Goal: Transaction & Acquisition: Obtain resource

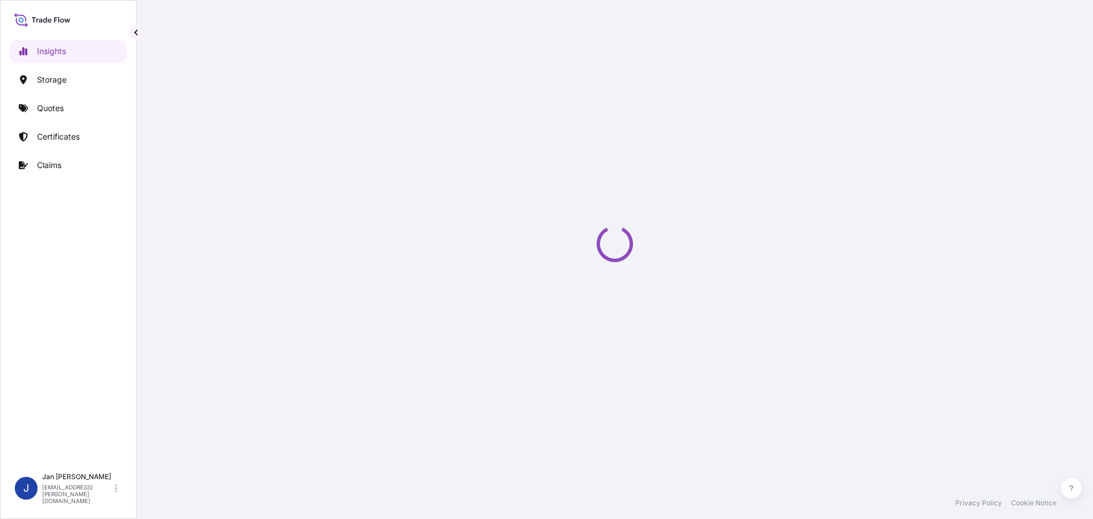
select select "2025"
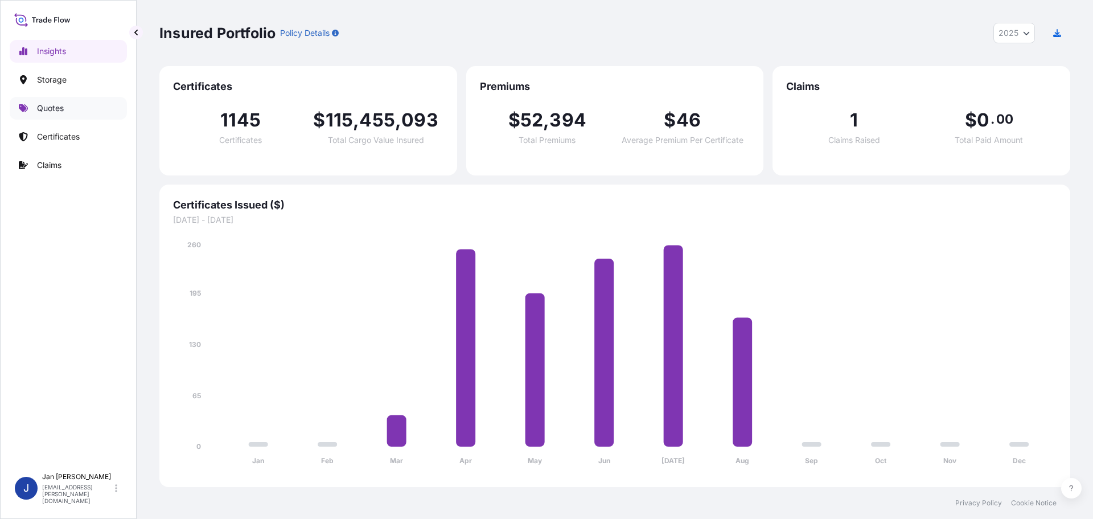
click at [56, 106] on p "Quotes" at bounding box center [50, 107] width 27 height 11
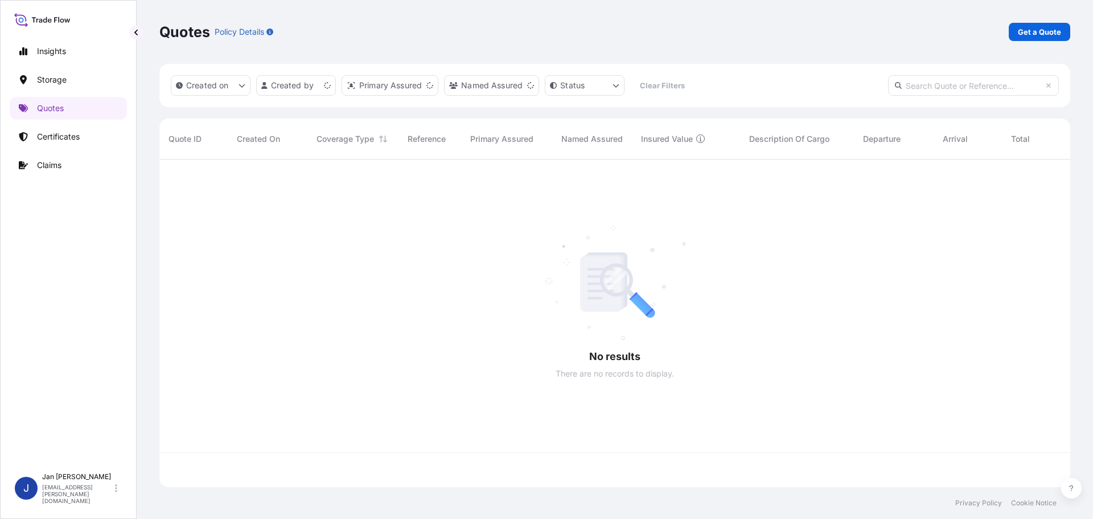
scroll to position [325, 903]
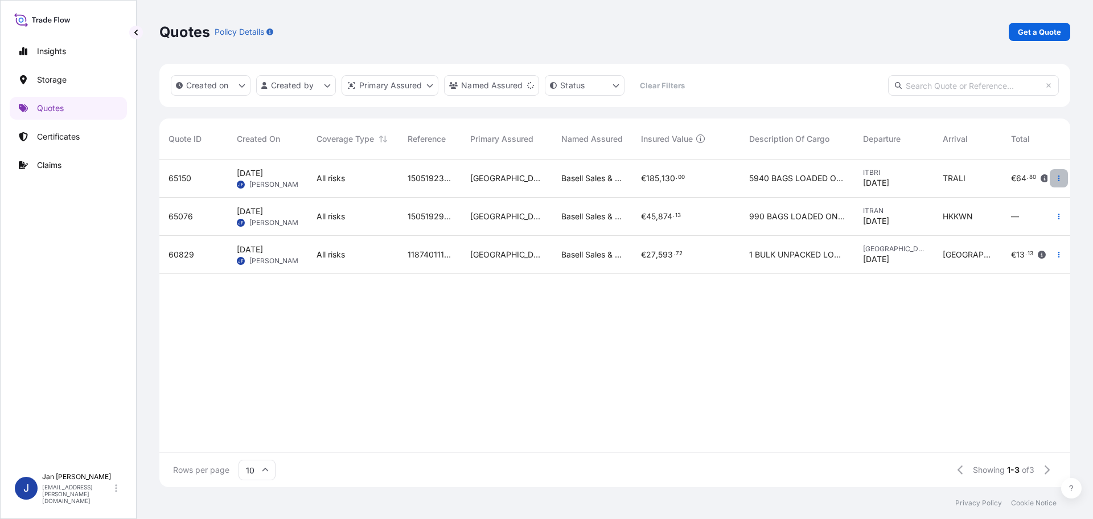
click at [1059, 181] on icon "button" at bounding box center [1060, 178] width 2 height 6
click at [1018, 199] on p "Duplicate quote" at bounding box center [1012, 200] width 59 height 11
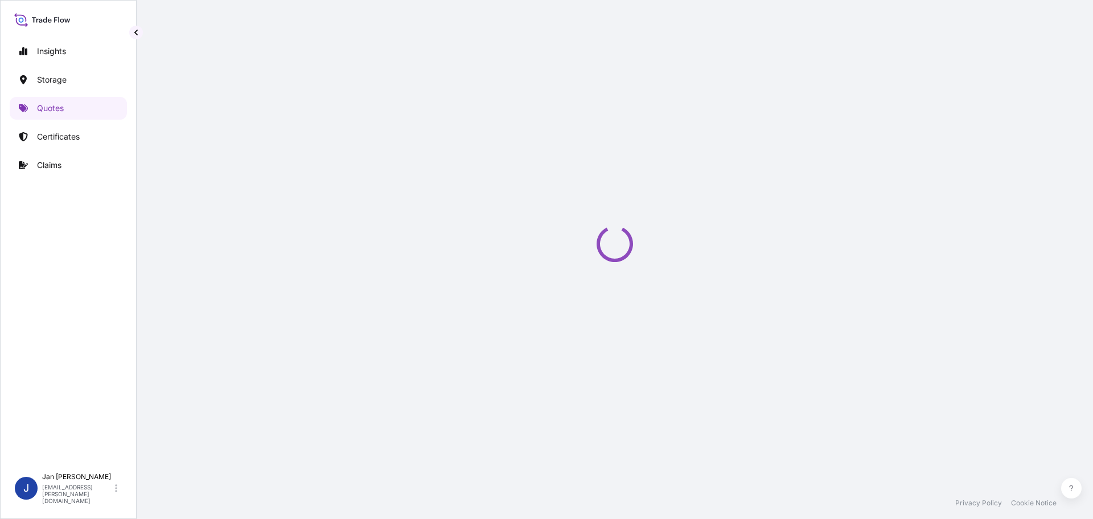
scroll to position [18, 0]
select select "Water"
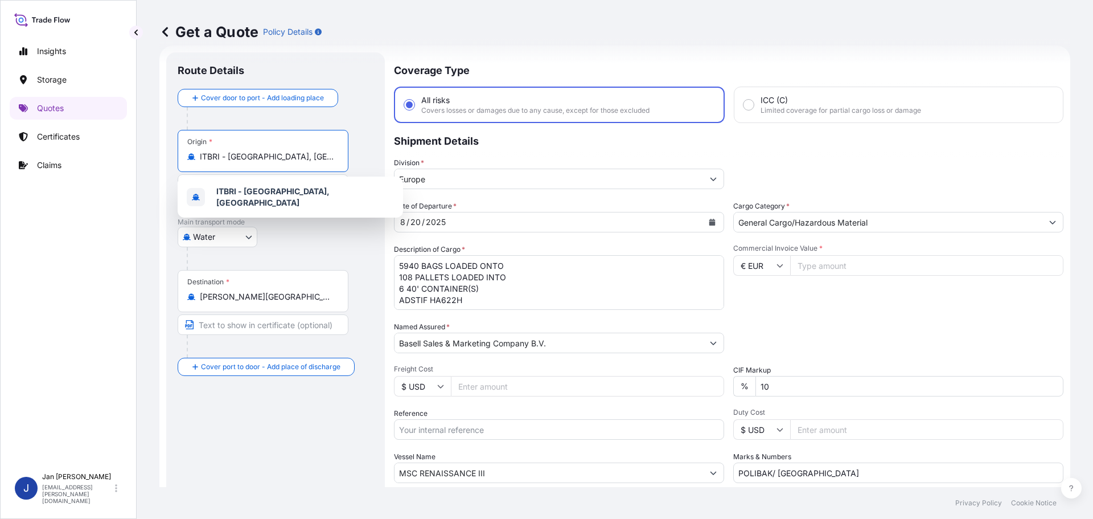
drag, startPoint x: 279, startPoint y: 157, endPoint x: 15, endPoint y: 157, distance: 264.2
click at [26, 157] on div "Insights Storage Quotes Certificates Claims J [PERSON_NAME] [EMAIL_ADDRESS][PER…" at bounding box center [546, 259] width 1093 height 519
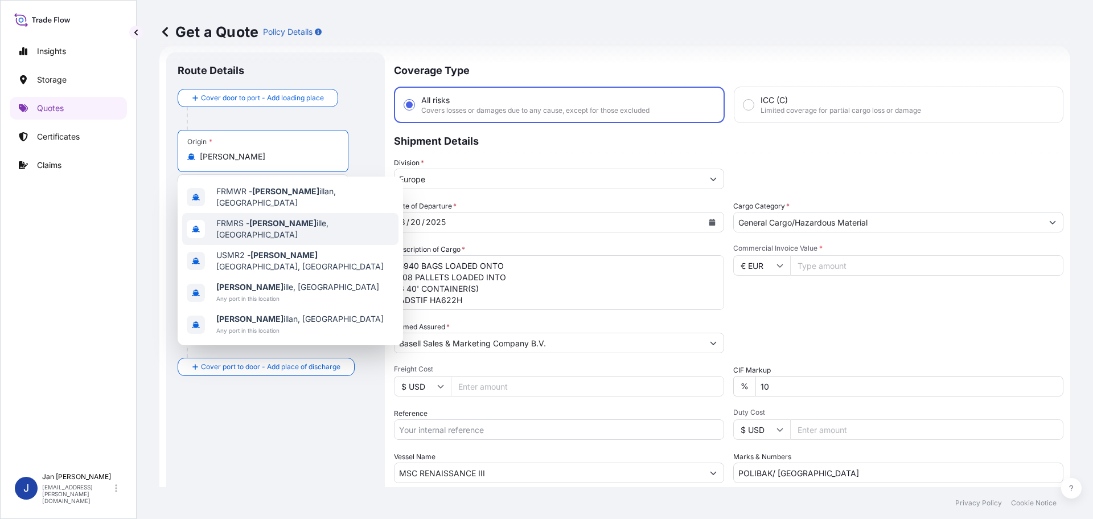
click at [316, 222] on span "FRMRS - [PERSON_NAME], [GEOGRAPHIC_DATA]" at bounding box center [305, 229] width 178 height 23
type input "FRMRS - [GEOGRAPHIC_DATA], [GEOGRAPHIC_DATA]"
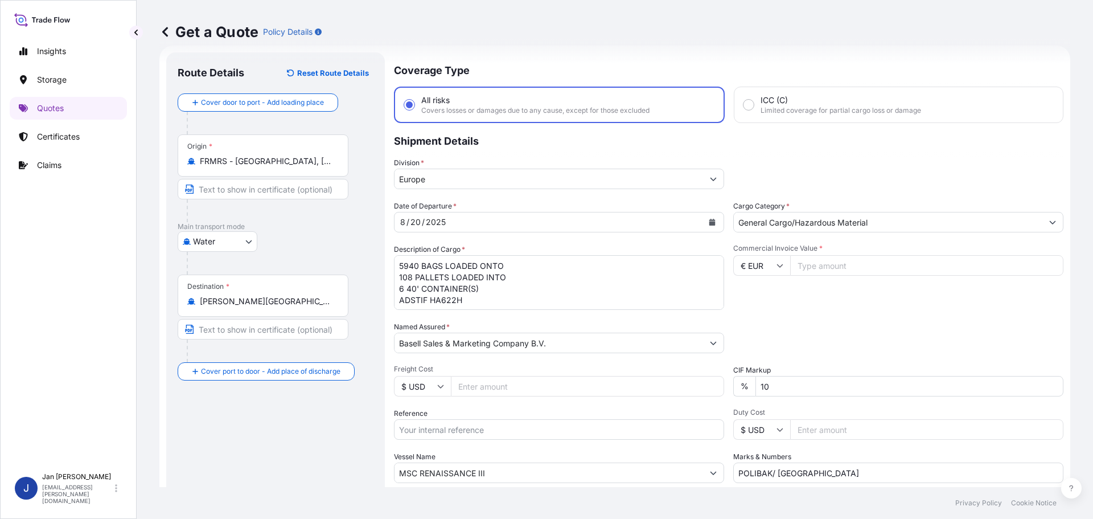
click at [155, 301] on div "Get a Quote Policy Details Route Details Reset Route Details Cover door to port…" at bounding box center [615, 243] width 957 height 487
type input "TNTUN - [GEOGRAPHIC_DATA], [GEOGRAPHIC_DATA]"
click at [710, 220] on icon "Calendar" at bounding box center [713, 222] width 6 height 7
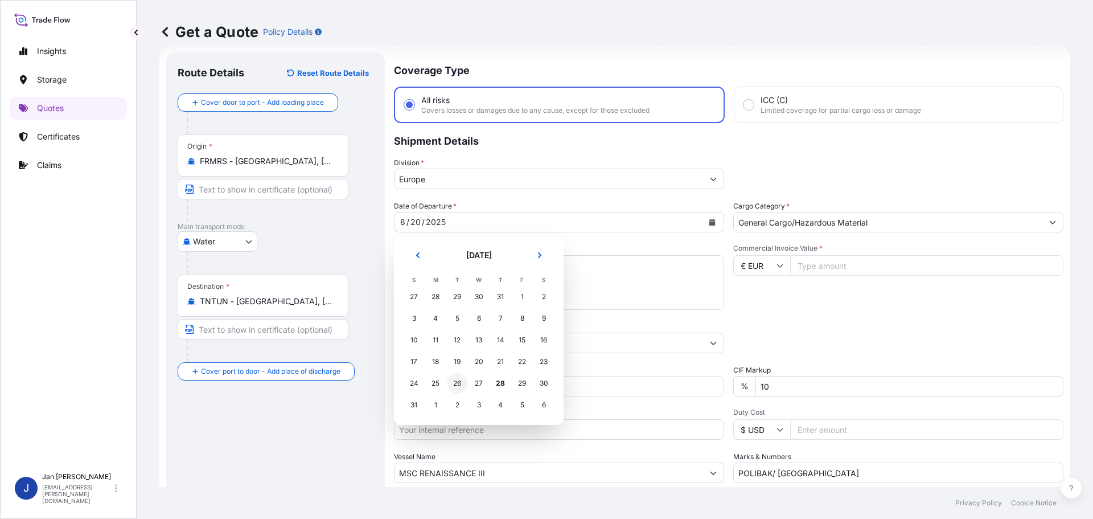
click at [457, 383] on div "26" at bounding box center [457, 383] width 20 height 20
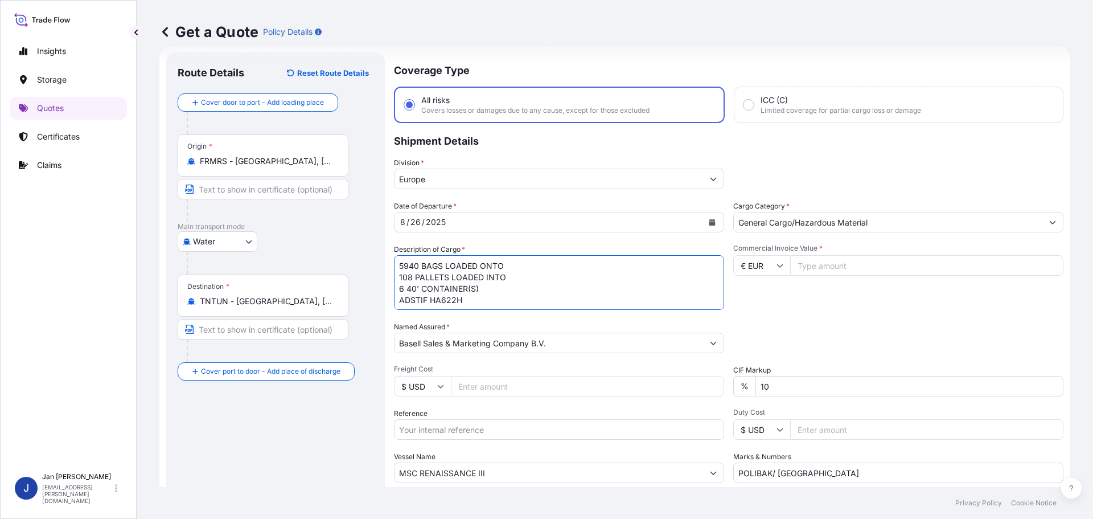
drag, startPoint x: 529, startPoint y: 305, endPoint x: 245, endPoint y: 222, distance: 296.1
click at [245, 220] on form "Route Details Reset Route Details Cover door to port - Add loading place Place …" at bounding box center [614, 310] width 911 height 529
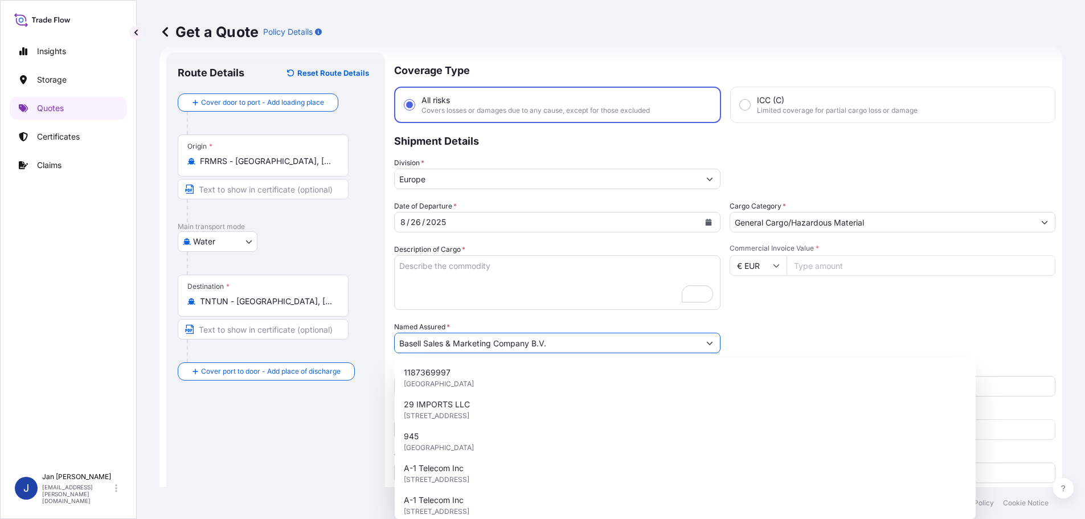
drag, startPoint x: 516, startPoint y: 342, endPoint x: 13, endPoint y: 329, distance: 503.6
click at [15, 329] on div "Insights Storage Quotes Certificates Claims J [PERSON_NAME] [EMAIL_ADDRESS][PER…" at bounding box center [542, 259] width 1085 height 519
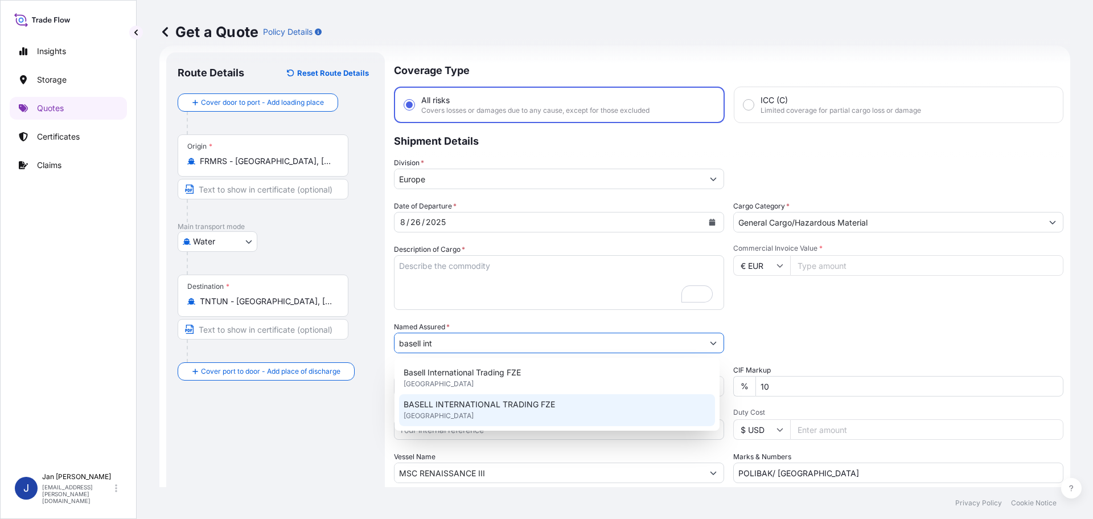
click at [462, 411] on div "BASELL INTERNATIONAL TRADING FZE [GEOGRAPHIC_DATA]" at bounding box center [557, 410] width 316 height 32
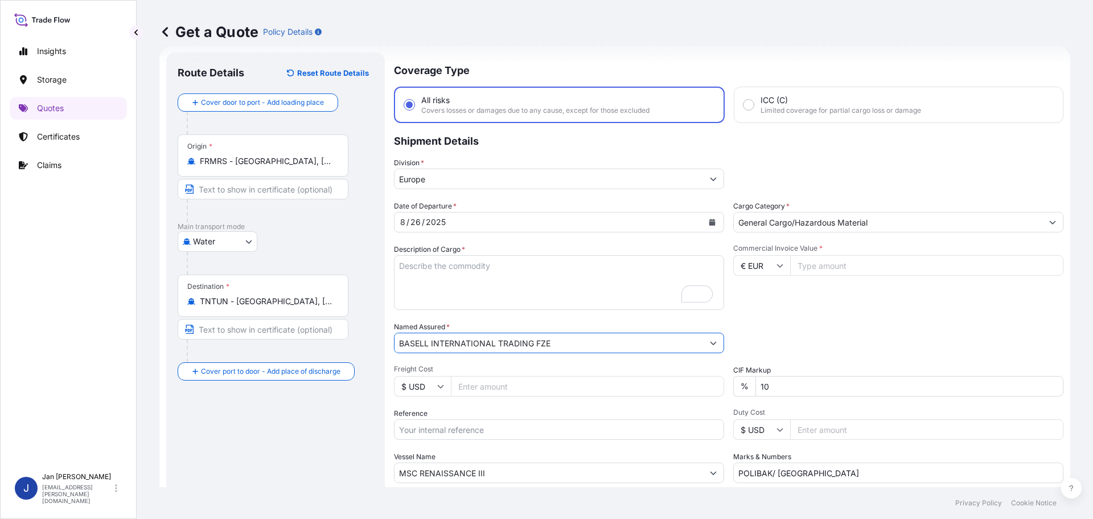
type input "BASELL INTERNATIONAL TRADING FZE"
drag, startPoint x: 508, startPoint y: 477, endPoint x: 125, endPoint y: 461, distance: 383.0
click at [126, 462] on div "Insights Storage Quotes Certificates Claims J [PERSON_NAME] [EMAIL_ADDRESS][PER…" at bounding box center [546, 259] width 1093 height 519
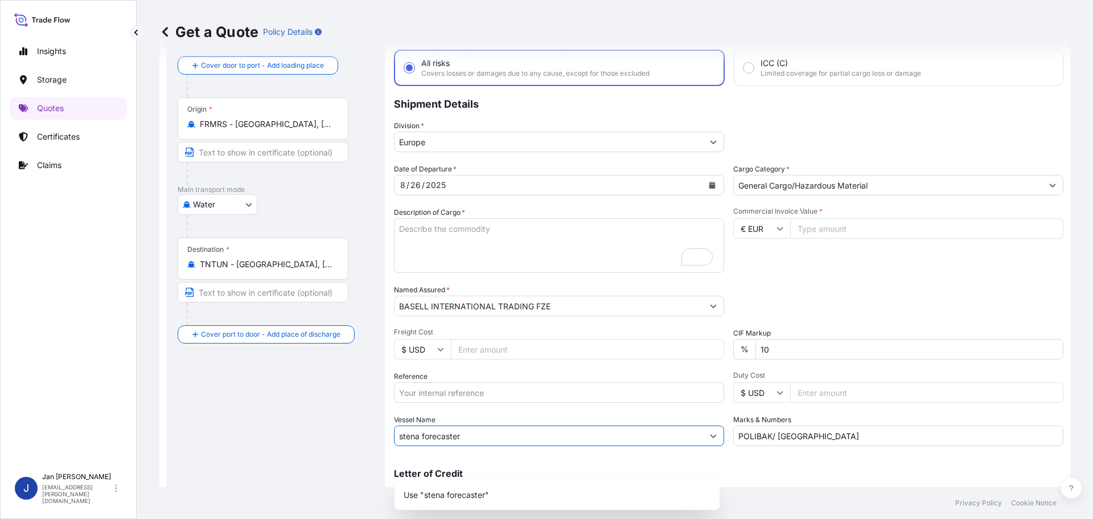
scroll to position [75, 0]
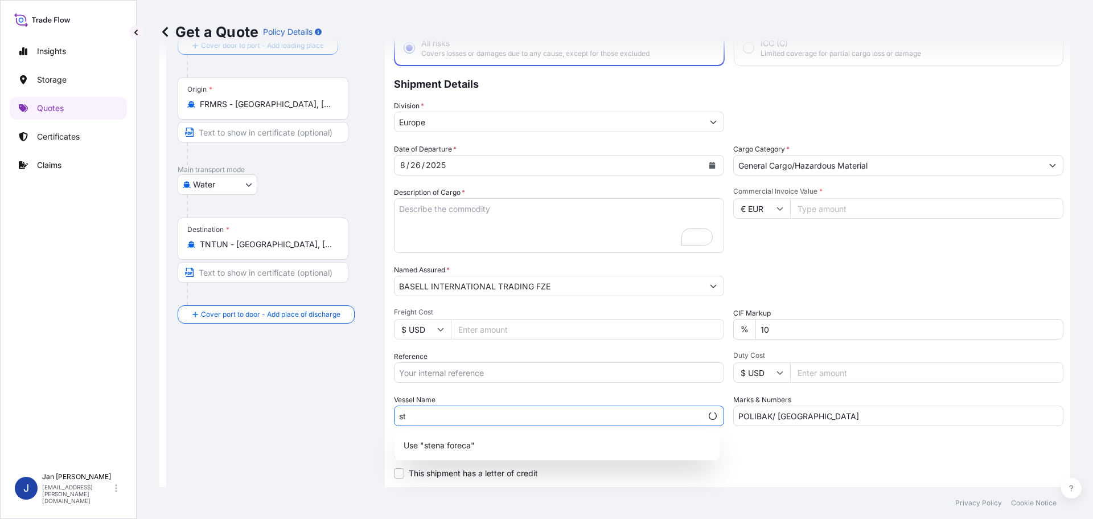
type input "s"
click at [476, 443] on p "Use "STENA FORECASTER"" at bounding box center [456, 445] width 105 height 11
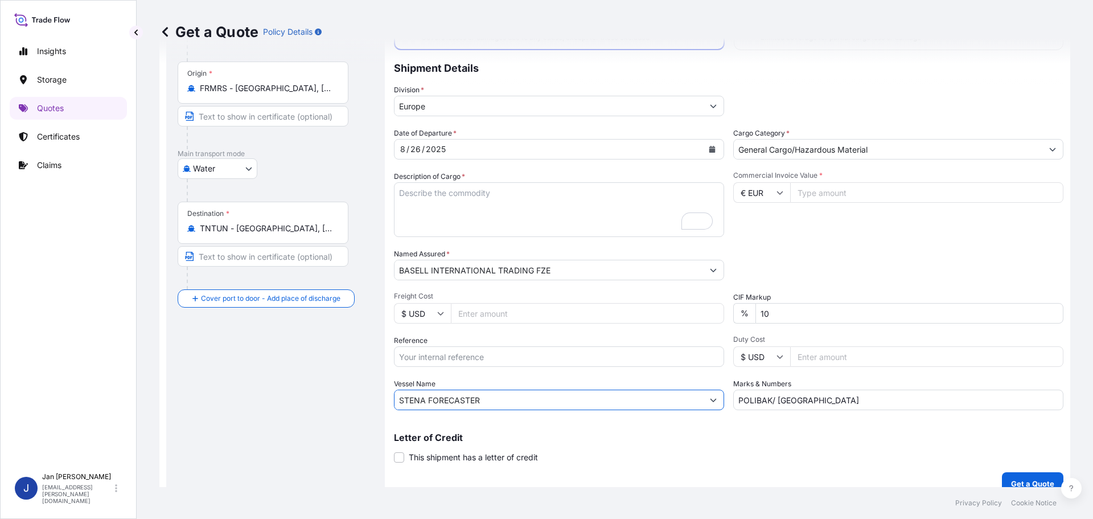
scroll to position [106, 0]
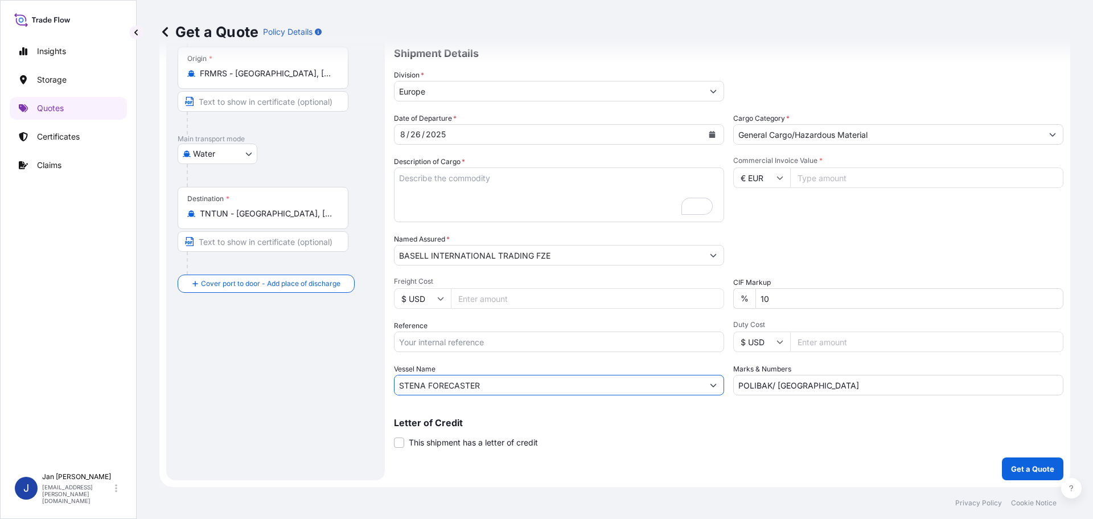
type input "STENA FORECASTER"
click at [447, 339] on input "Reference" at bounding box center [559, 341] width 330 height 20
paste input "5013198390 304253187"
click at [446, 342] on input "5013198390 304253187" at bounding box center [559, 341] width 330 height 20
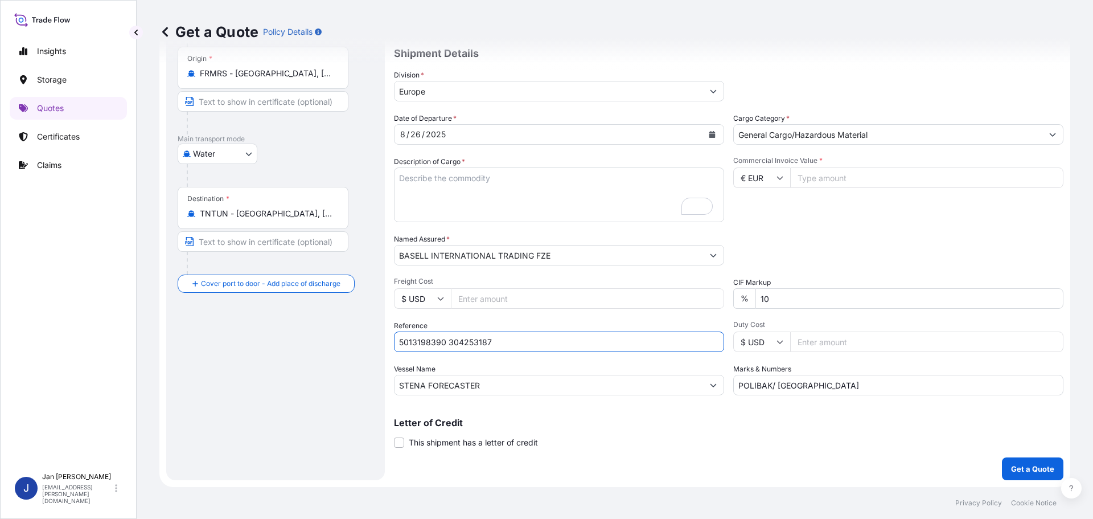
click at [527, 350] on input "5013198390 304253187" at bounding box center [559, 341] width 330 height 20
paste input "1187430468"
type input "5013198390 304253187 1187430468"
click at [814, 177] on input "Commercial Invoice Value *" at bounding box center [926, 177] width 273 height 20
paste input "1187430468"
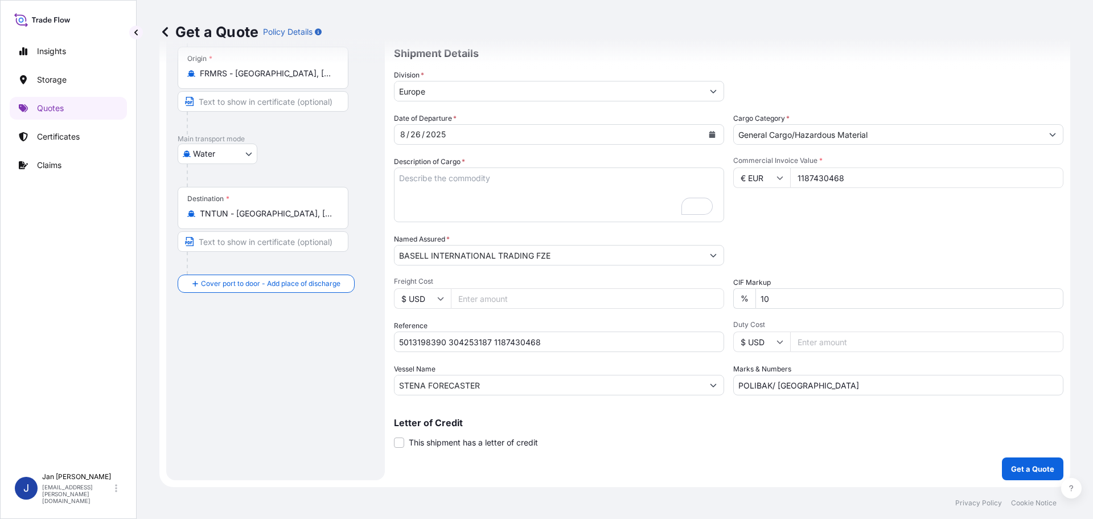
drag, startPoint x: 886, startPoint y: 168, endPoint x: 618, endPoint y: 169, distance: 267.6
click at [645, 169] on div "Date of Departure * [DATE] Cargo Category * General Cargo/Hazardous Material De…" at bounding box center [729, 254] width 670 height 282
paste input "01475.00"
type input "101475.00"
click at [526, 391] on div "Date of Departure * [DATE] Cargo Category * General Cargo/Hazardous Material De…" at bounding box center [729, 254] width 670 height 282
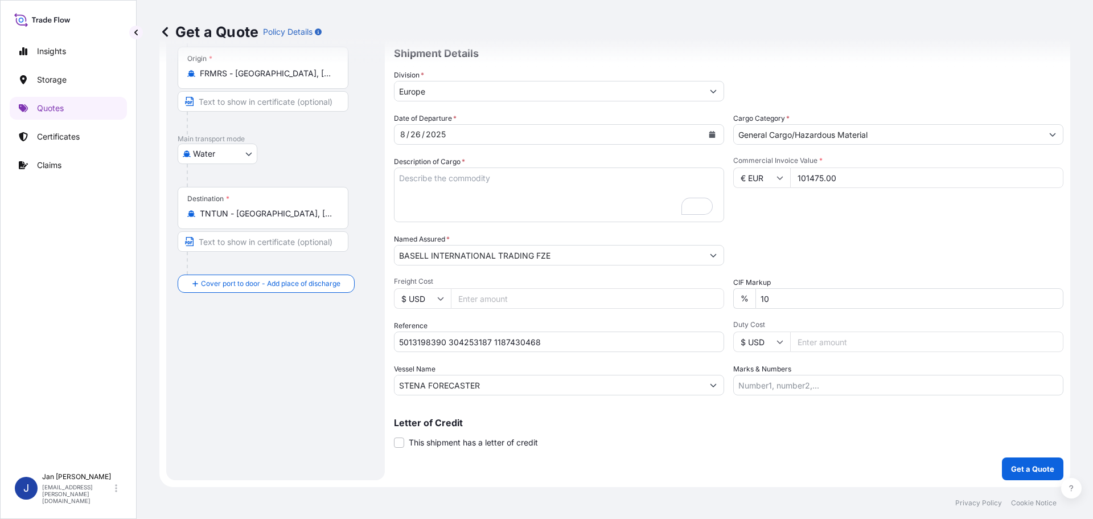
drag, startPoint x: 479, startPoint y: 199, endPoint x: 474, endPoint y: 195, distance: 6.2
click at [478, 198] on textarea "5940 BAGS LOADED ONTO 108 PALLETS LOADED INTO 6 40' CONTAINER(S) ADSTIF HA622H" at bounding box center [559, 194] width 330 height 55
paste textarea "BAGS LOADED ONTO 72 PALLETS LOADED INTO 4 40' HIGH CUBE CONTAINER LUPOLEN 2420D"
click at [399, 177] on textarea "5940 BAGS LOADED ONTO 108 PALLETS LOADED INTO 6 40' CONTAINER(S) ADSTIF HA622H" at bounding box center [559, 194] width 330 height 55
type textarea "3960 BAGS LOADED ONTO 72 PALLETS LOADED INTO 4 40' HIGH CUBE CONTAINER LUPOLEN …"
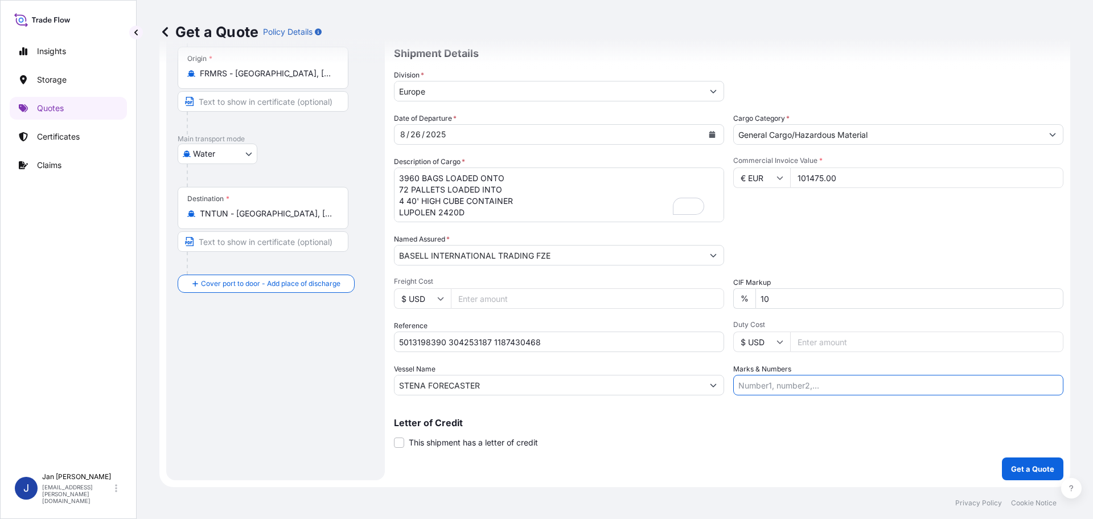
click at [839, 382] on input "Marks & Numbers" at bounding box center [898, 385] width 330 height 20
paste input "SNETOR - SNOV25015500 - [GEOGRAPHIC_DATA] - [GEOGRAPHIC_DATA]"
type input "SNETOR - SNOV25015500 - [GEOGRAPHIC_DATA] - [GEOGRAPHIC_DATA]"
click at [1024, 470] on p "Get a Quote" at bounding box center [1032, 468] width 43 height 11
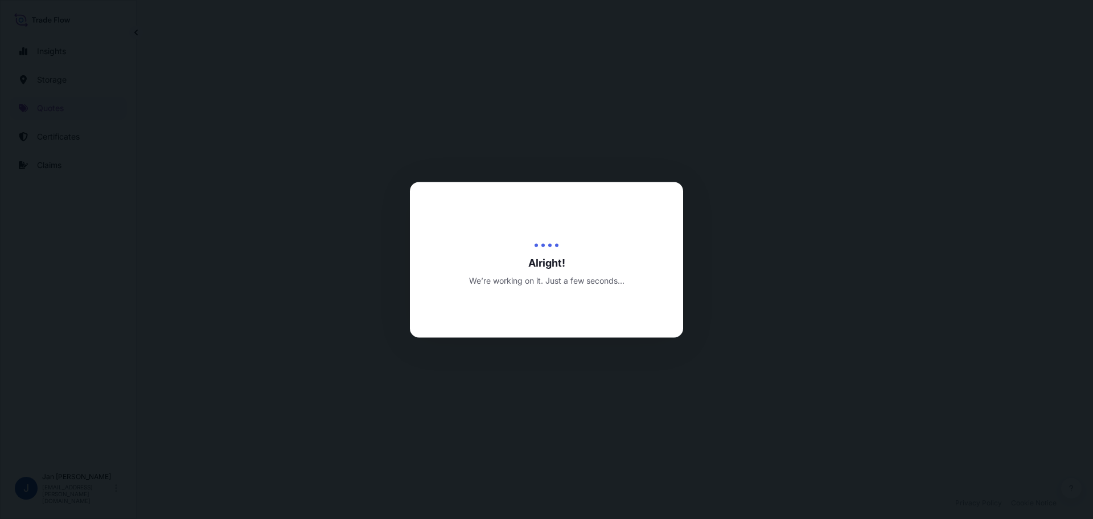
select select "Water"
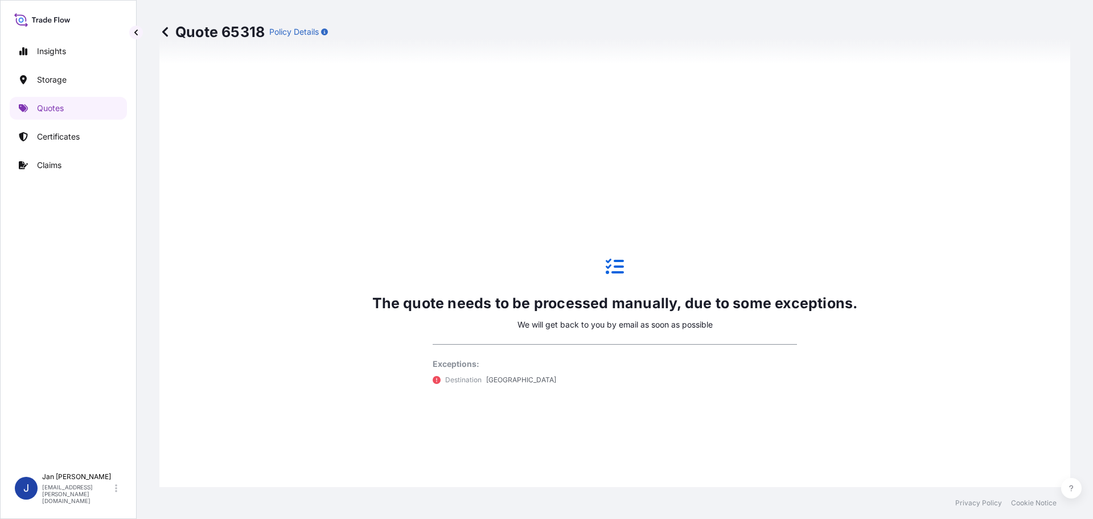
scroll to position [775, 0]
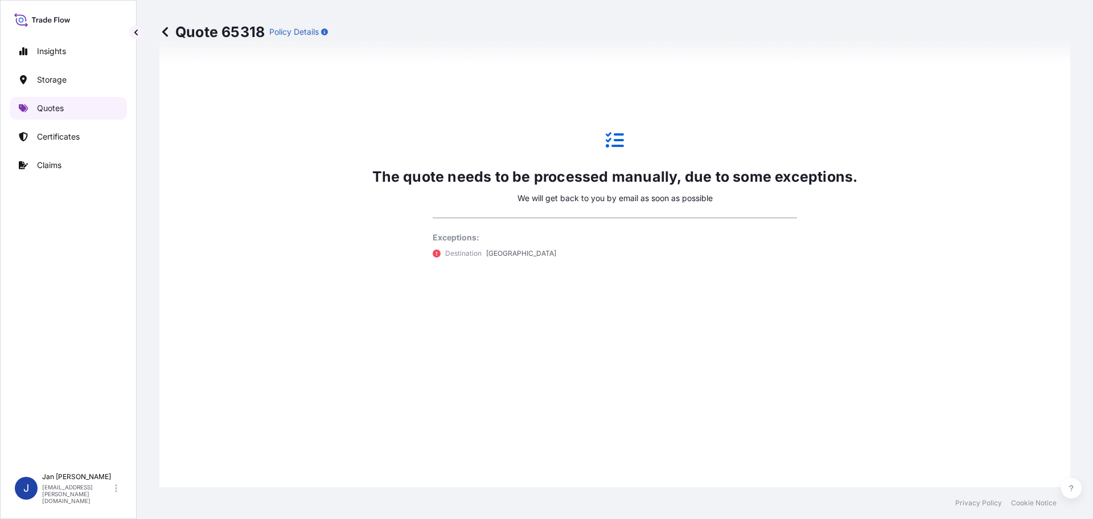
click at [81, 109] on link "Quotes" at bounding box center [68, 108] width 117 height 23
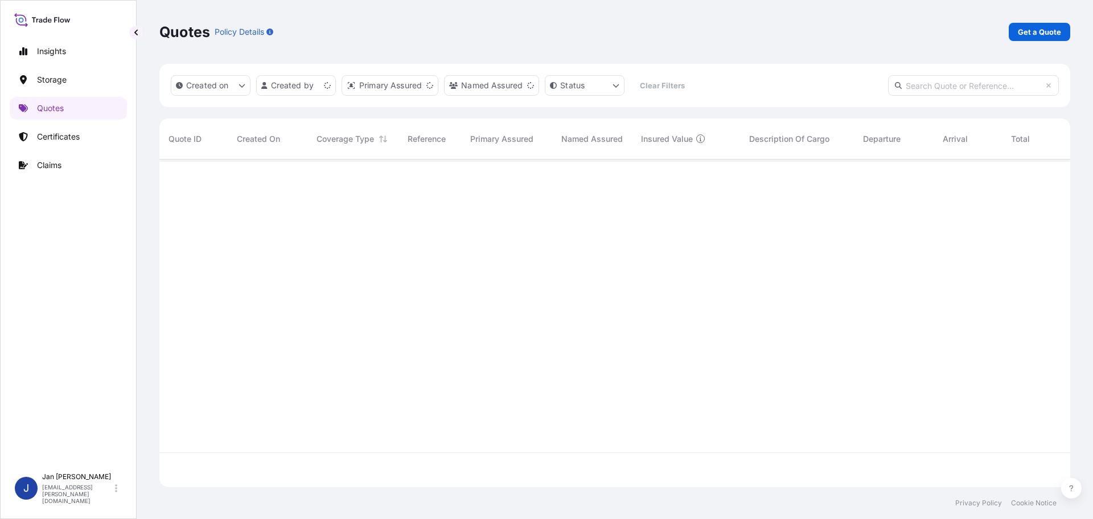
scroll to position [325, 903]
